Goal: Information Seeking & Learning: Learn about a topic

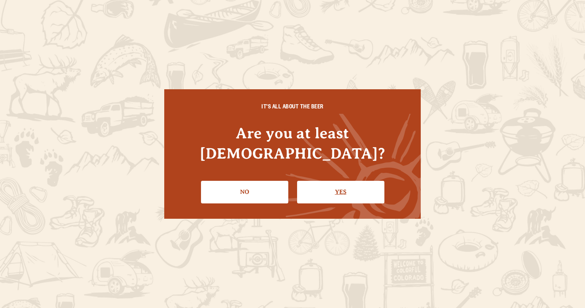
click at [339, 181] on link "Yes" at bounding box center [340, 192] width 87 height 22
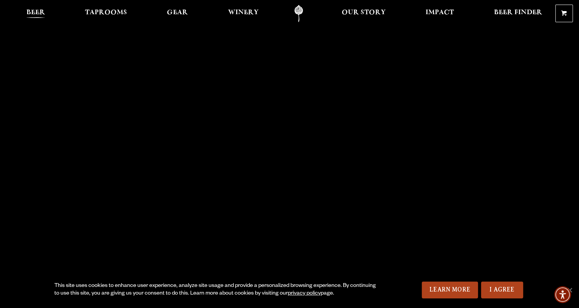
click at [37, 10] on span "Beer" at bounding box center [35, 13] width 19 height 6
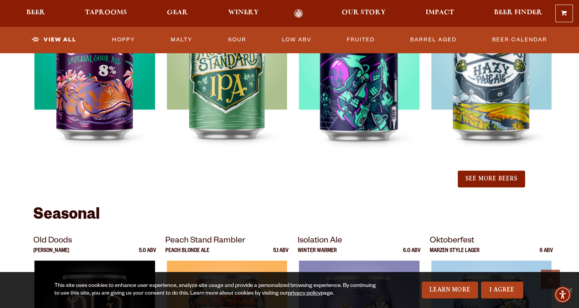
scroll to position [880, 0]
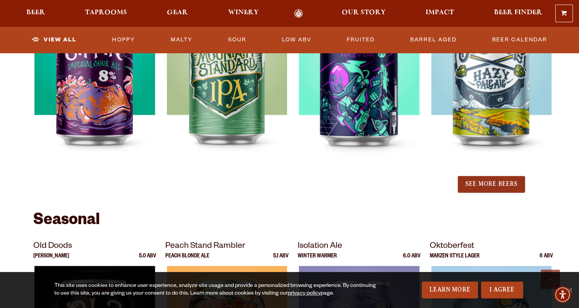
click at [516, 183] on button "See More Beers" at bounding box center [491, 184] width 67 height 17
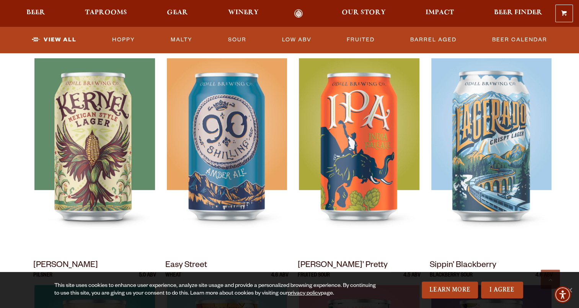
scroll to position [0, 0]
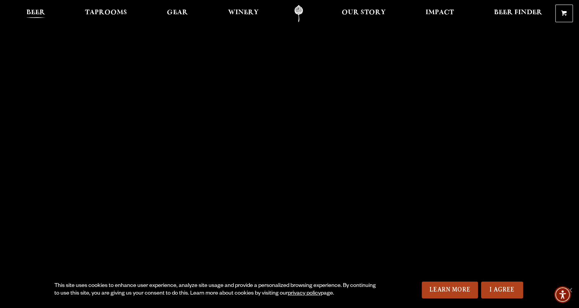
click at [35, 15] on span "Beer" at bounding box center [35, 13] width 19 height 6
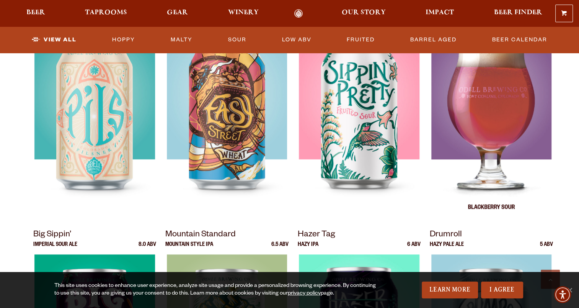
scroll to position [612, 0]
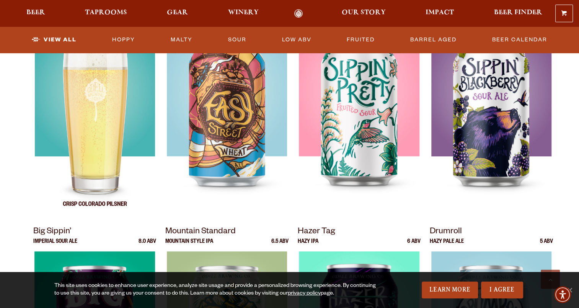
click at [61, 107] on div at bounding box center [94, 119] width 123 height 191
